Goal: Task Accomplishment & Management: Manage account settings

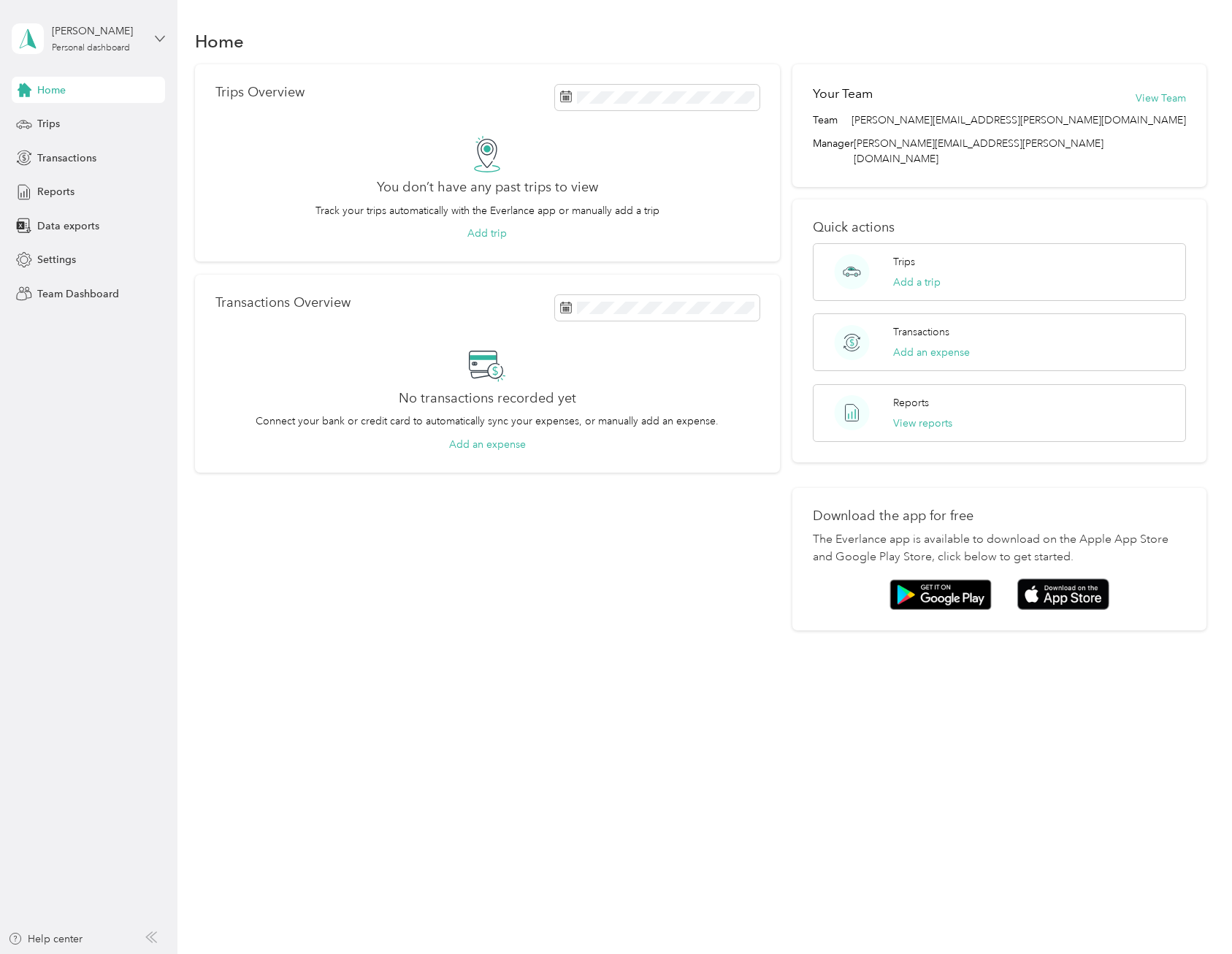
click at [159, 36] on icon at bounding box center [160, 39] width 10 height 10
click at [81, 122] on div "Team dashboard" at bounding box center [63, 120] width 78 height 16
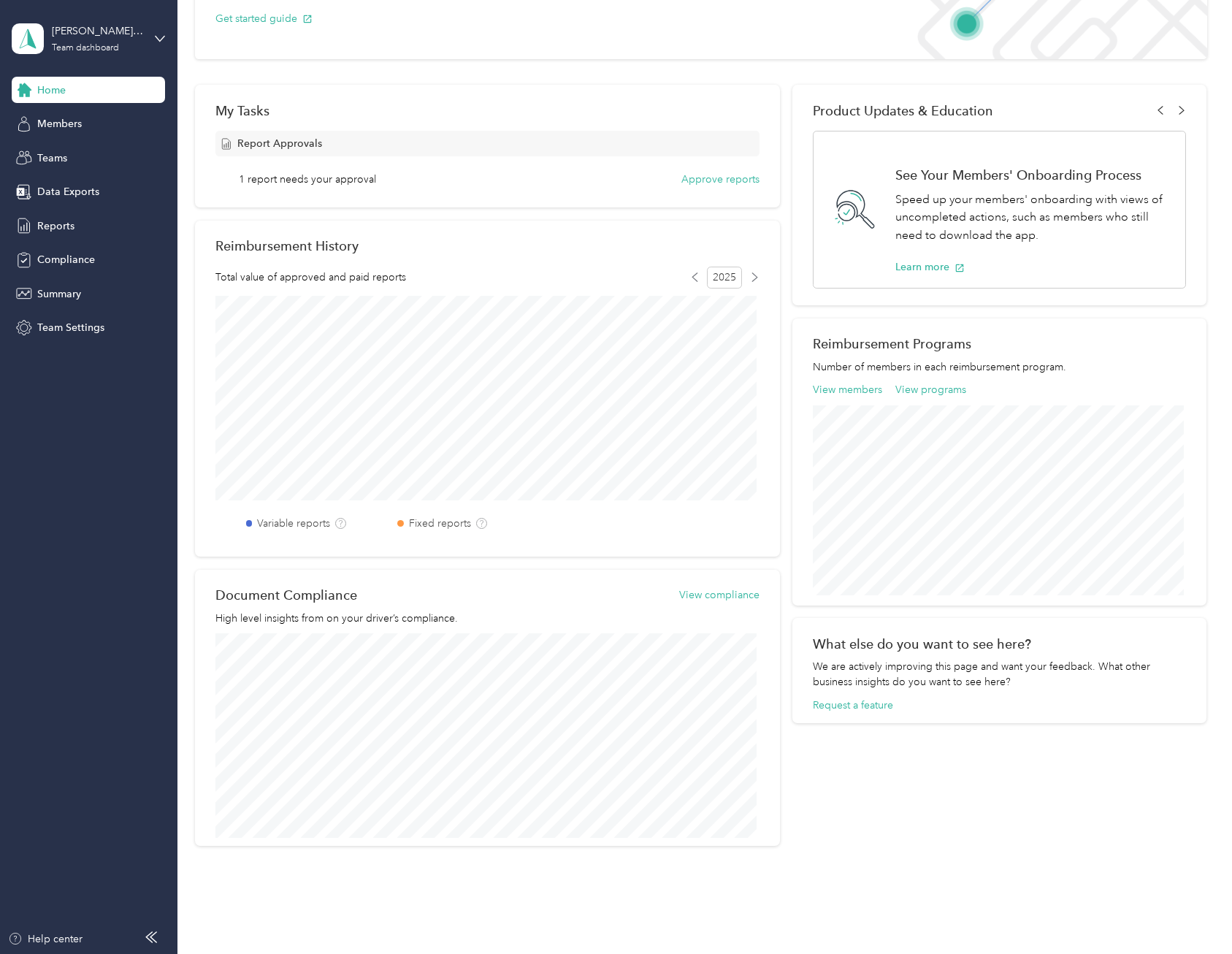
scroll to position [198, 0]
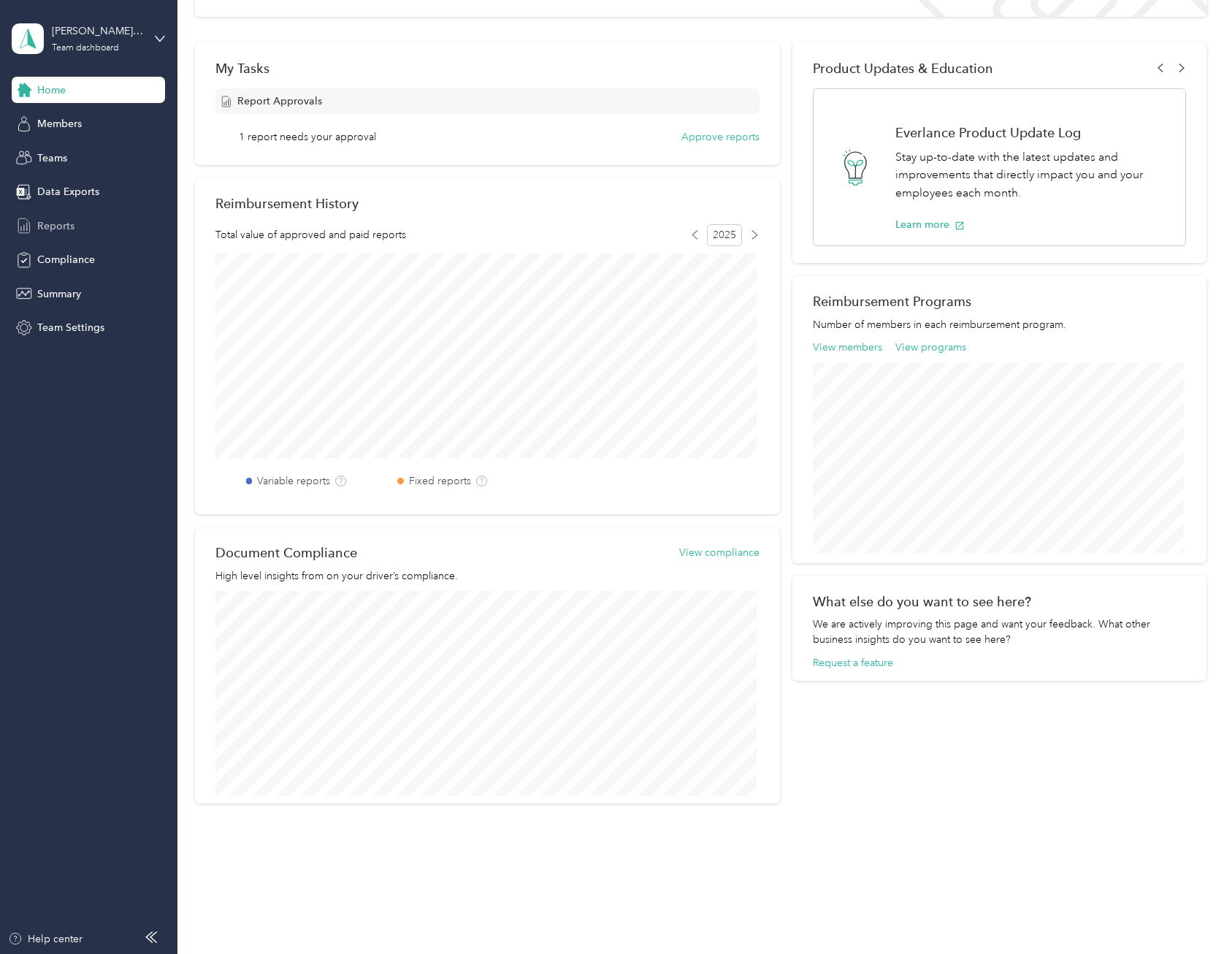
click at [50, 225] on span "Reports" at bounding box center [56, 226] width 38 height 16
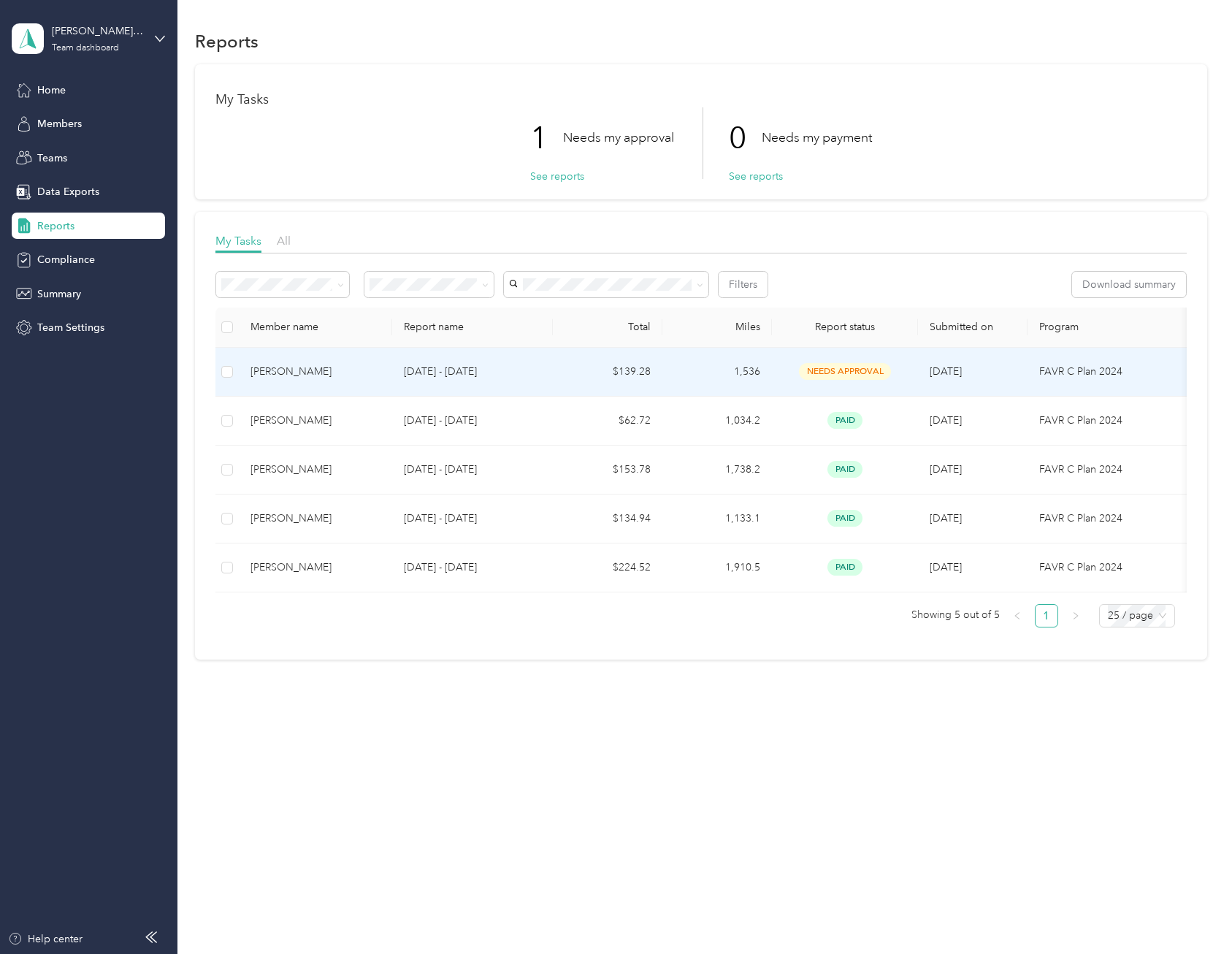
click at [854, 371] on span "needs approval" at bounding box center [845, 371] width 92 height 17
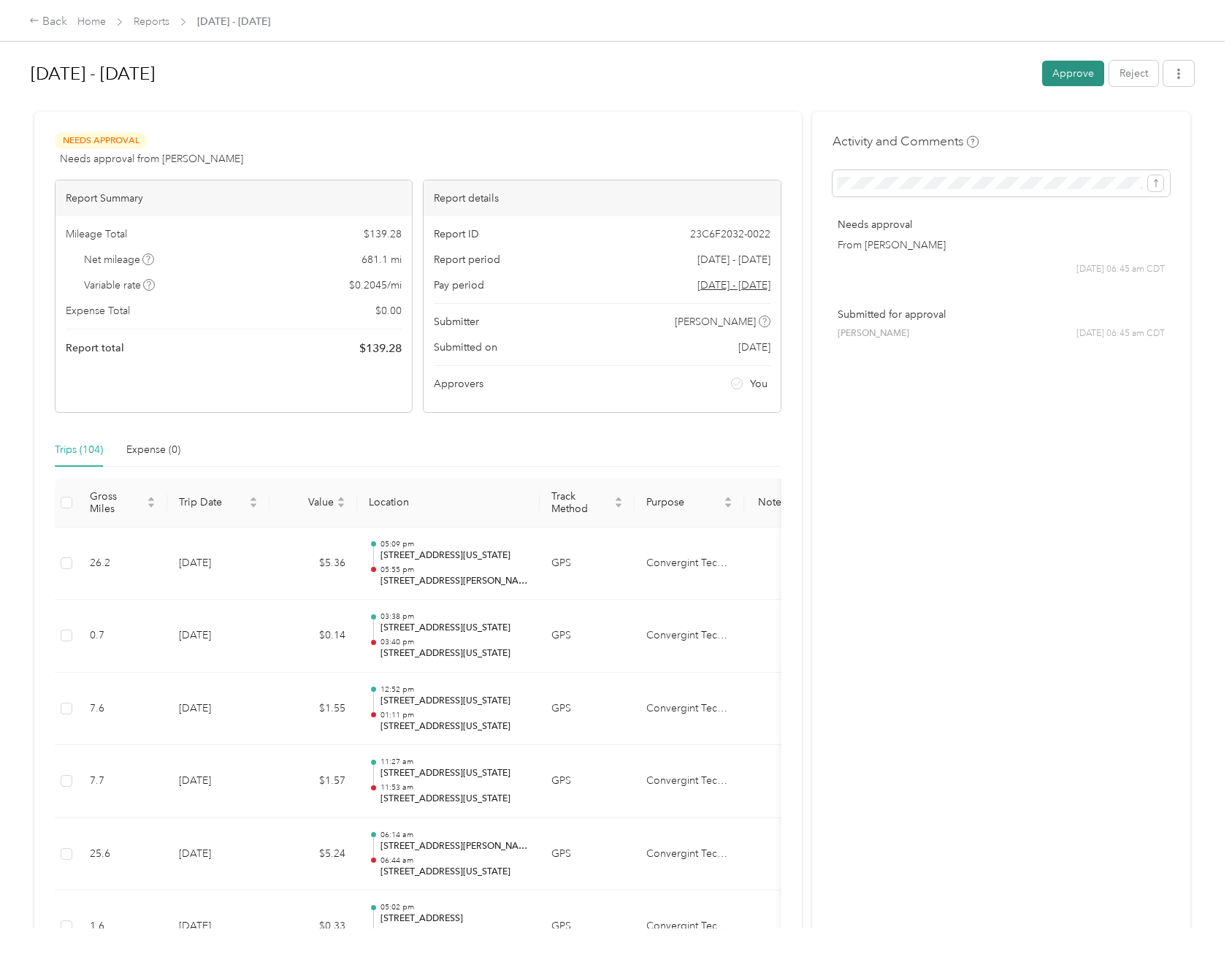
click at [1070, 69] on button "Approve" at bounding box center [1073, 73] width 62 height 26
